Goal: Transaction & Acquisition: Purchase product/service

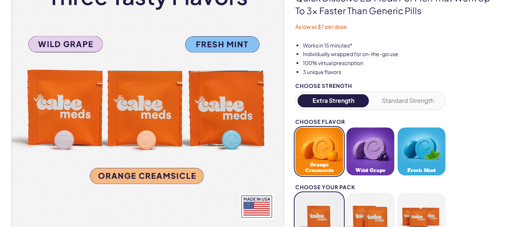
scroll to position [120, 0]
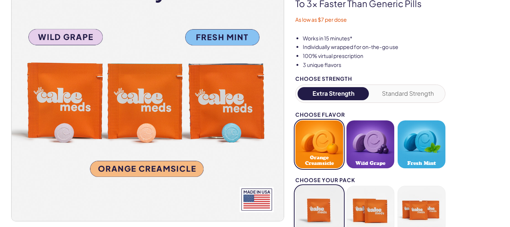
click at [149, 172] on img at bounding box center [148, 84] width 272 height 272
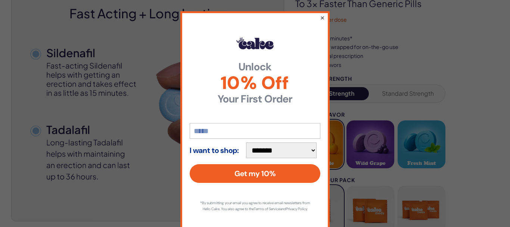
click at [322, 18] on button "×" at bounding box center [322, 17] width 5 height 9
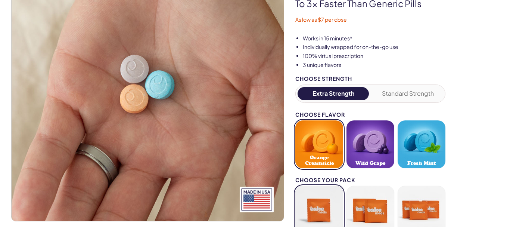
scroll to position [0, 0]
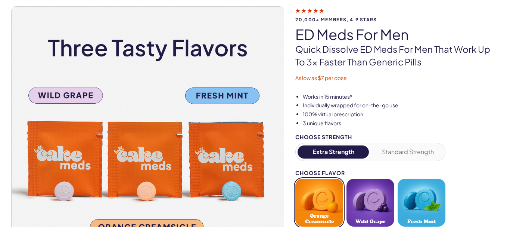
scroll to position [69, 0]
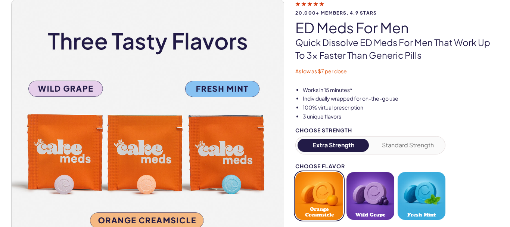
click at [502, 13] on div "20,000+ members, 4.9 stars ED Meds for Men Quick dissolve ED Meds for men that …" at bounding box center [403, 37] width 215 height 75
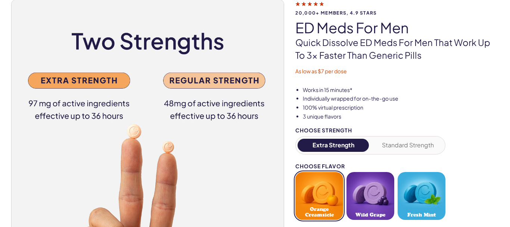
click at [322, 198] on button "Orange Creamsicle" at bounding box center [320, 196] width 48 height 48
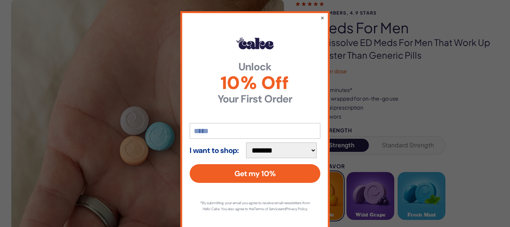
click at [200, 128] on input "email" at bounding box center [255, 131] width 131 height 16
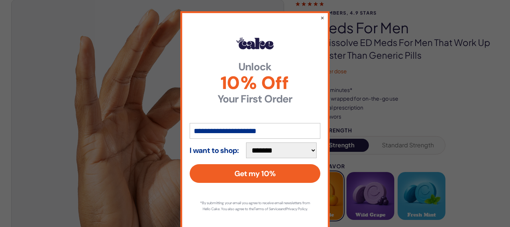
type input "**********"
click at [246, 142] on select "**********" at bounding box center [281, 150] width 71 height 16
click option "*******" at bounding box center [0, 0] width 0 height 0
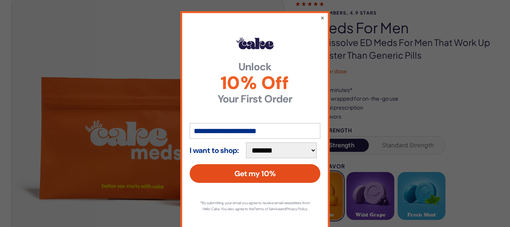
click at [249, 172] on button "Get my 10%" at bounding box center [255, 173] width 131 height 19
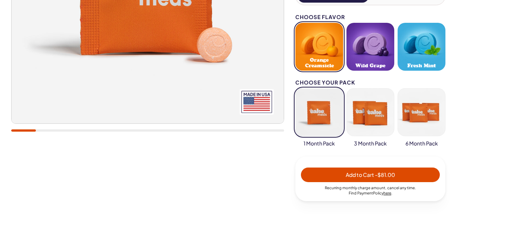
scroll to position [225, 0]
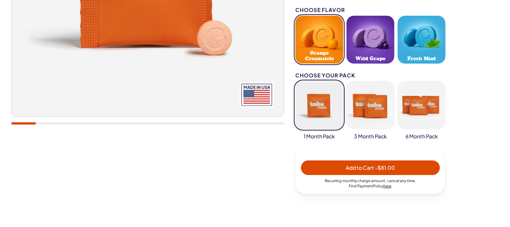
click at [367, 106] on button "button" at bounding box center [371, 105] width 48 height 48
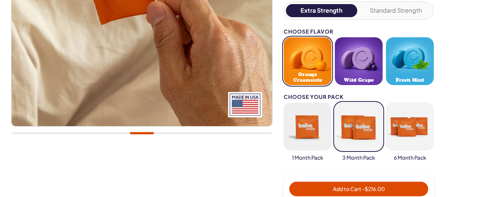
scroll to position [195, 0]
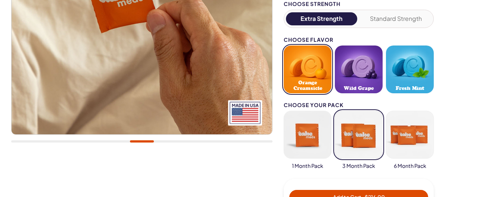
click at [308, 135] on button "button" at bounding box center [308, 135] width 48 height 48
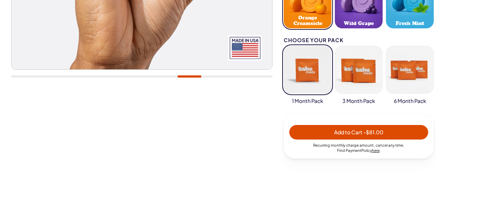
scroll to position [0, 0]
